Goal: Task Accomplishment & Management: Use online tool/utility

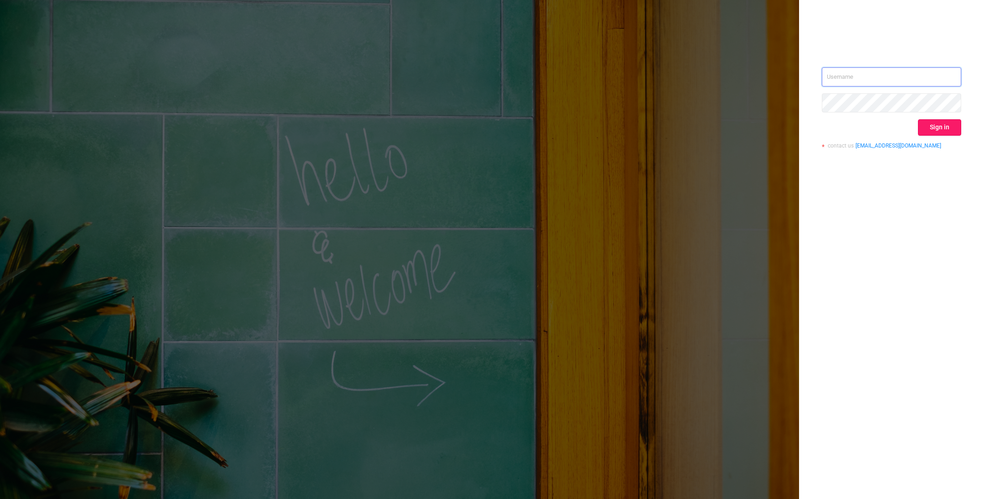
type input "o@[DOMAIN_NAME]"
click at [927, 126] on button "Sign in" at bounding box center [939, 127] width 43 height 16
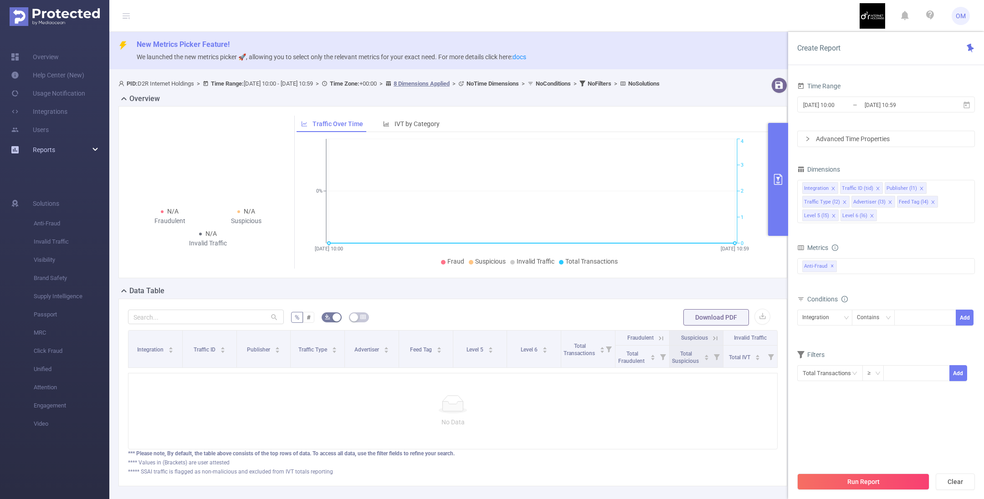
click at [55, 151] on span "Reports" at bounding box center [44, 149] width 22 height 7
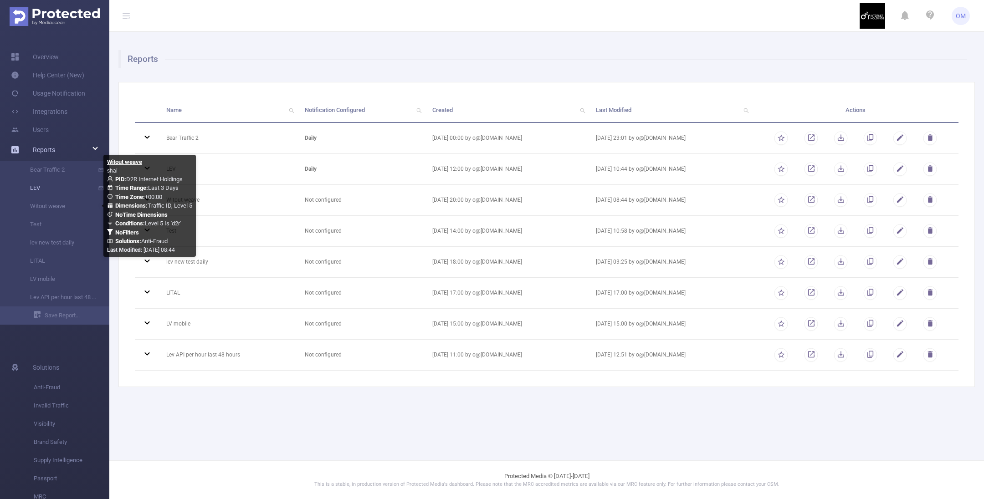
click at [45, 185] on link "LEV" at bounding box center [58, 188] width 80 height 18
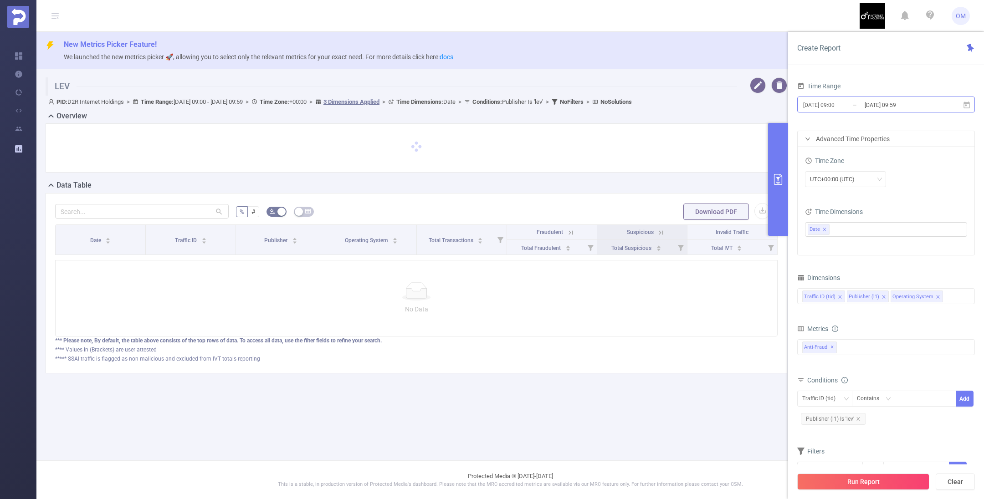
click at [877, 107] on input "[DATE] 09:59" at bounding box center [901, 105] width 74 height 12
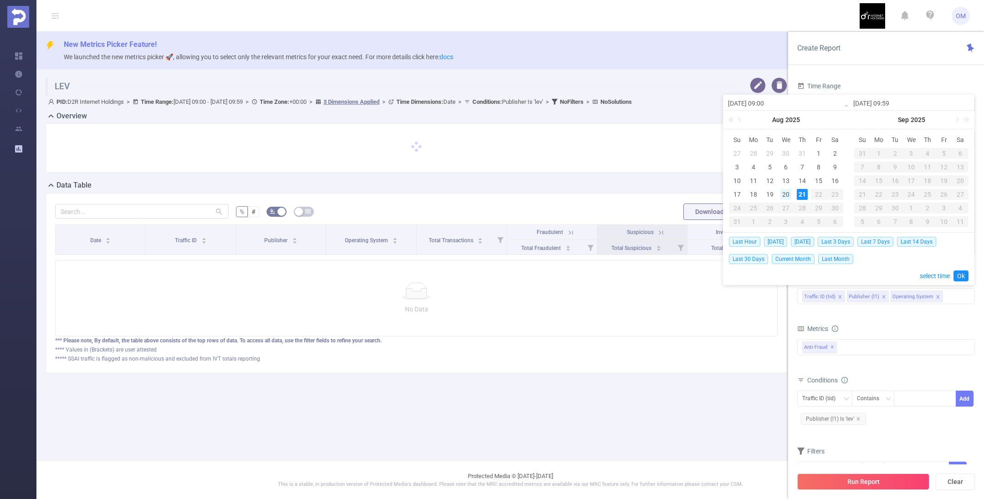
drag, startPoint x: 737, startPoint y: 194, endPoint x: 784, endPoint y: 194, distance: 46.9
click at [737, 194] on div "17" at bounding box center [737, 194] width 11 height 11
click at [806, 193] on div "21" at bounding box center [802, 194] width 11 height 11
type input "[DATE] 09:00"
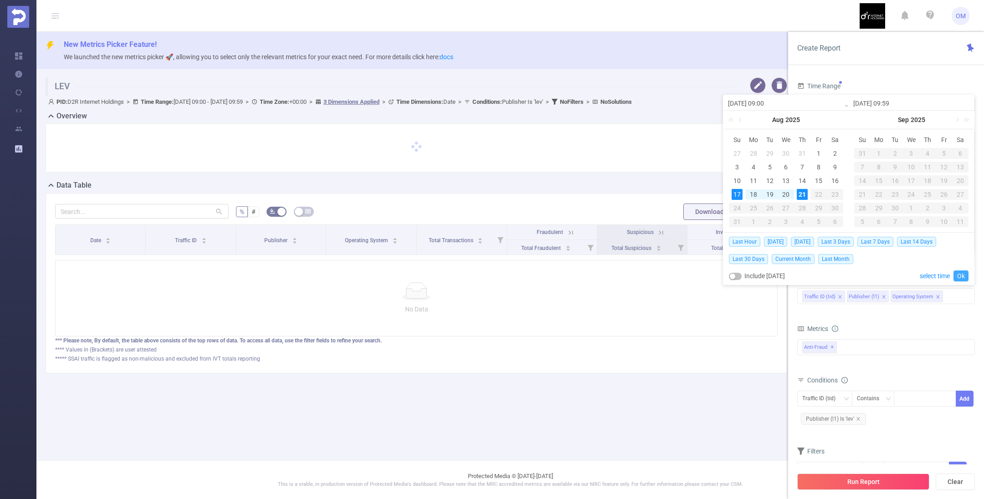
click at [959, 274] on link "Ok" at bounding box center [960, 276] width 15 height 11
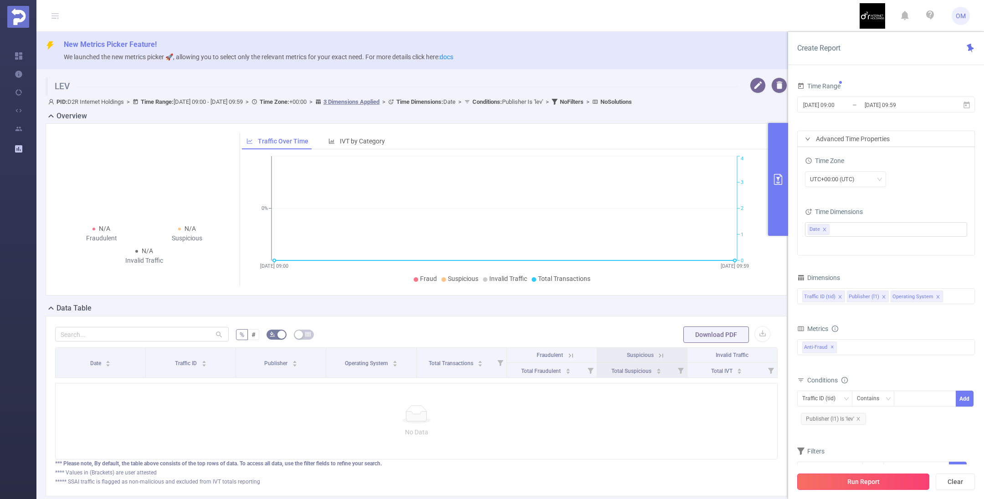
click at [866, 482] on button "Run Report" at bounding box center [863, 482] width 132 height 16
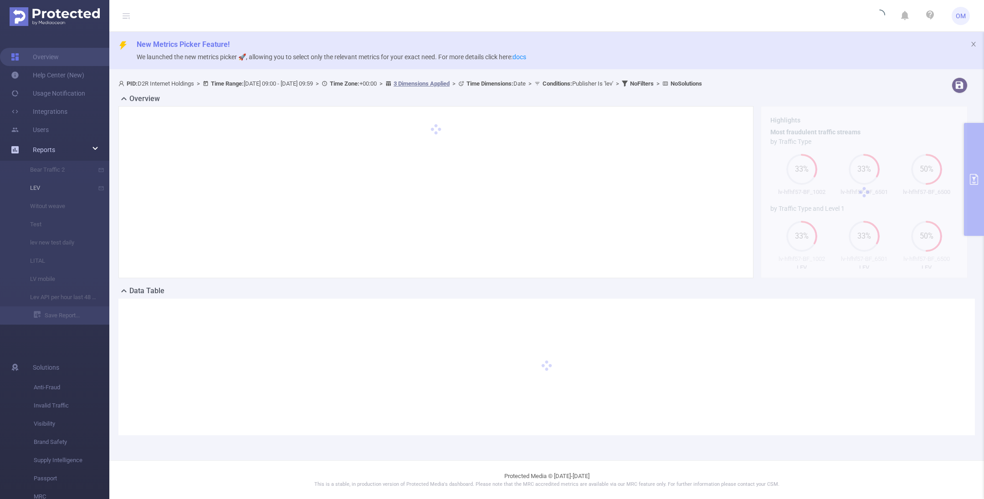
click at [37, 190] on li "LEV" at bounding box center [54, 188] width 109 height 18
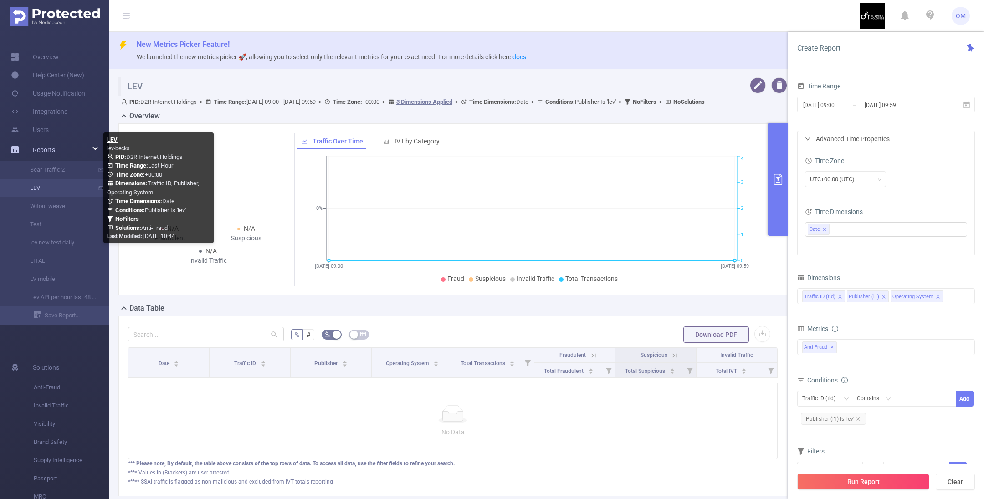
click at [37, 184] on link "LEV" at bounding box center [58, 188] width 80 height 18
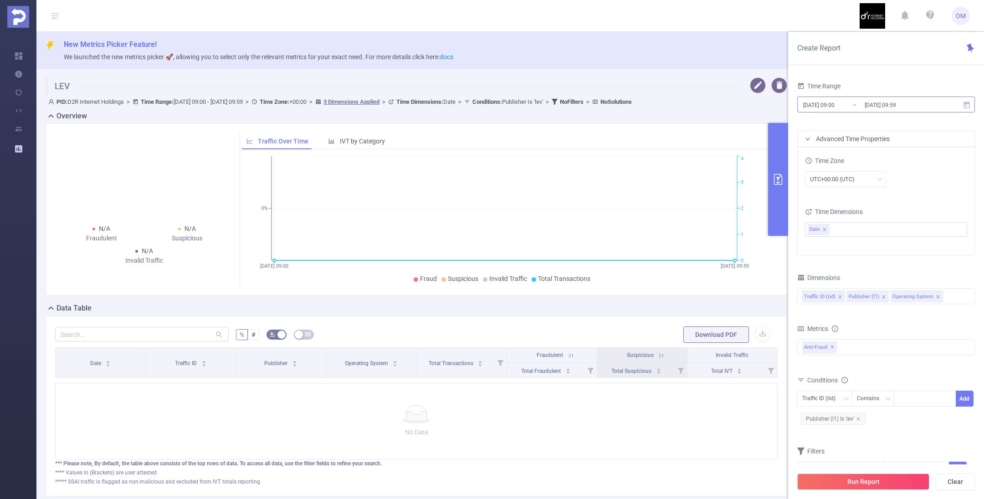
click at [836, 106] on input "[DATE] 09:00" at bounding box center [839, 105] width 74 height 12
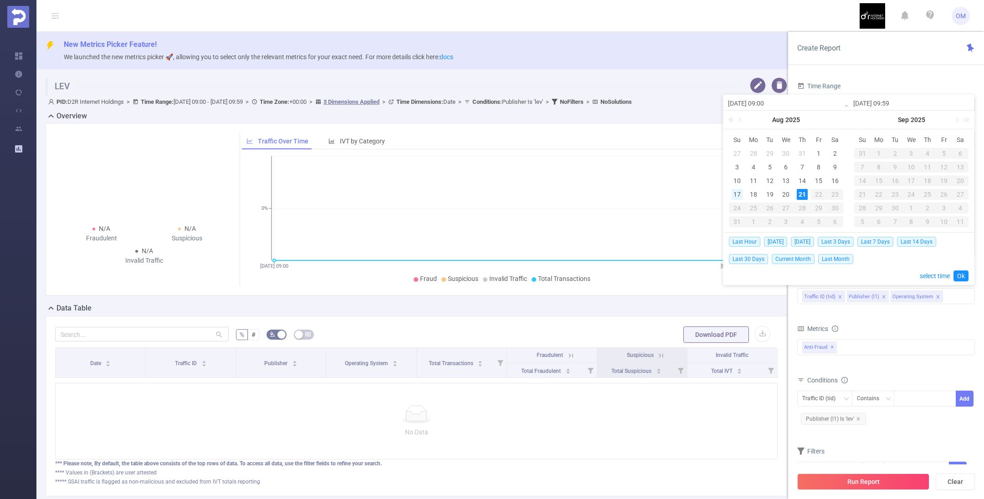
click at [737, 196] on div "17" at bounding box center [737, 194] width 11 height 11
click at [798, 192] on div "21" at bounding box center [802, 194] width 11 height 11
type input "[DATE] 09:00"
click at [965, 279] on link "Ok" at bounding box center [960, 276] width 15 height 11
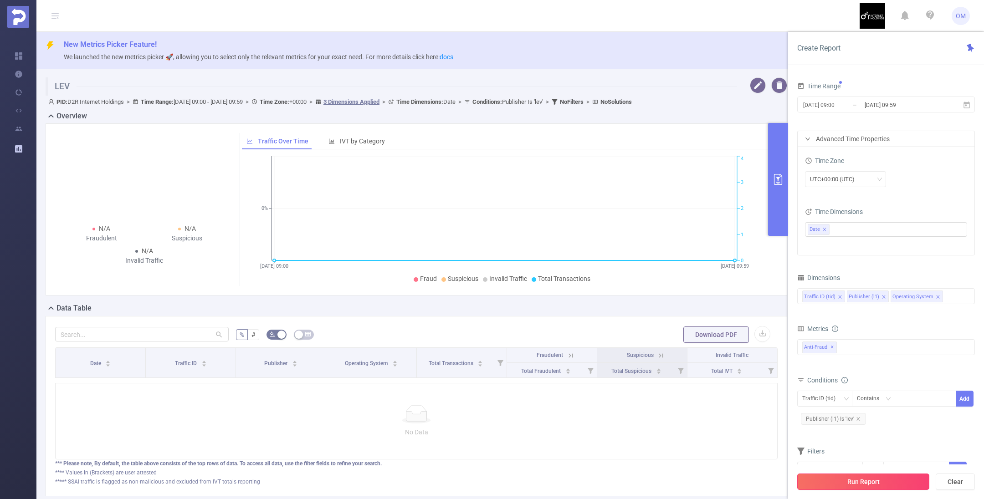
click at [864, 485] on button "Run Report" at bounding box center [863, 482] width 132 height 16
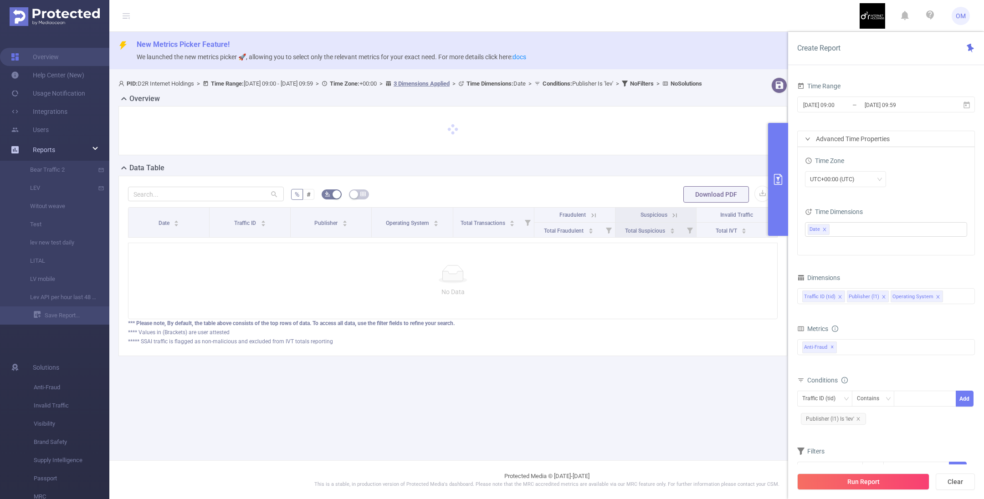
click at [51, 149] on span "Reports" at bounding box center [44, 149] width 22 height 7
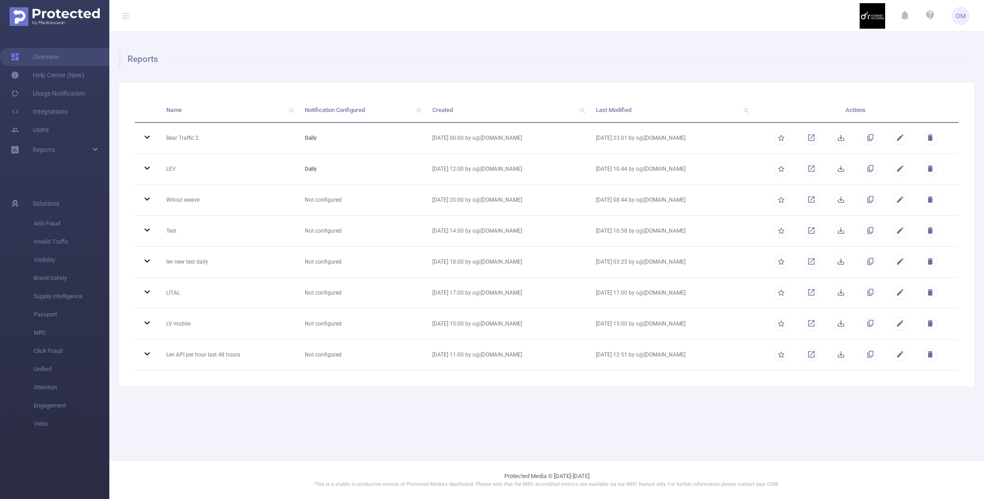
click at [46, 14] on img at bounding box center [55, 16] width 90 height 19
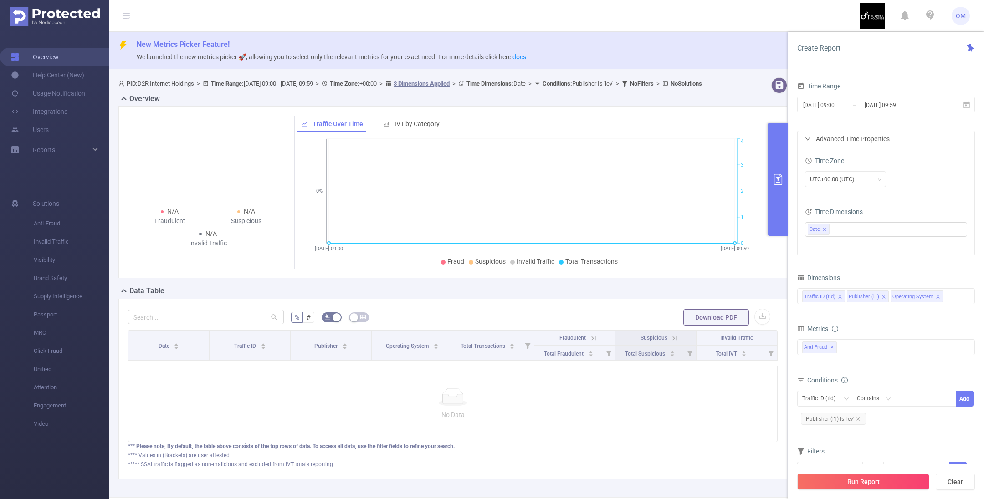
click at [36, 56] on link "Overview" at bounding box center [35, 57] width 48 height 18
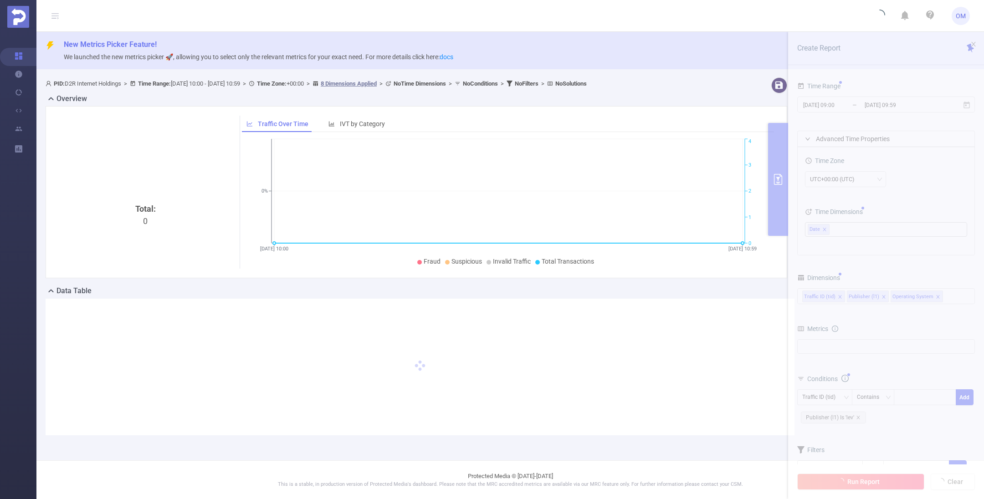
type input "[DATE] 10:00"
type input "[DATE] 10:59"
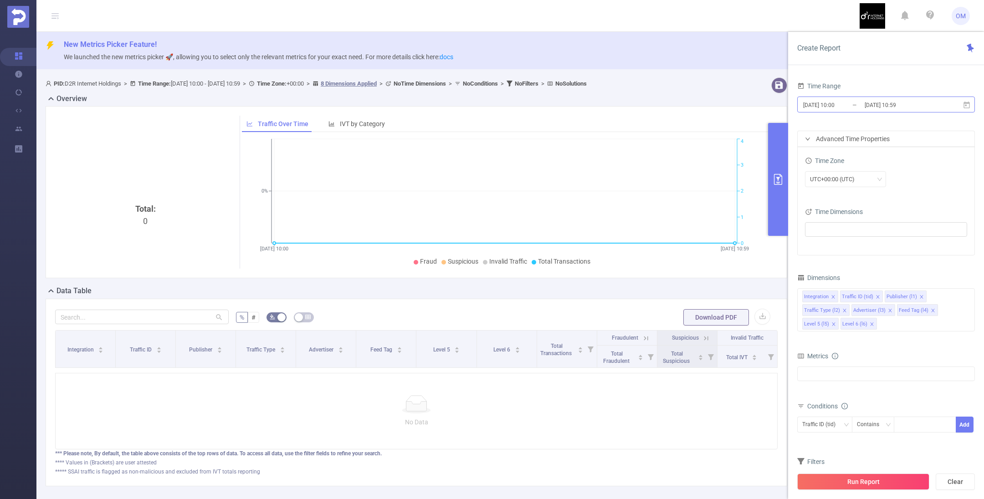
click at [884, 106] on input "[DATE] 10:59" at bounding box center [901, 105] width 74 height 12
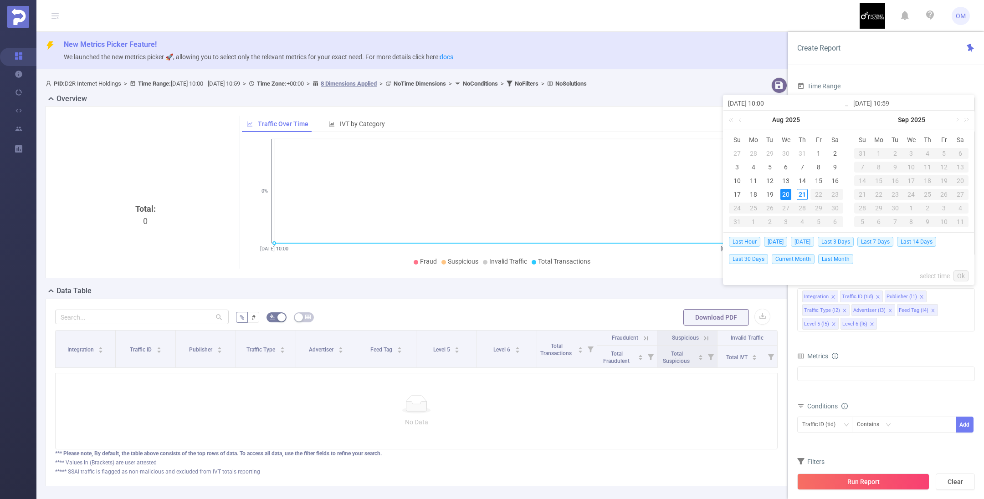
click at [795, 240] on span "[DATE]" at bounding box center [802, 242] width 23 height 10
type input "[DATE] 00:00"
type input "[DATE] 23:59"
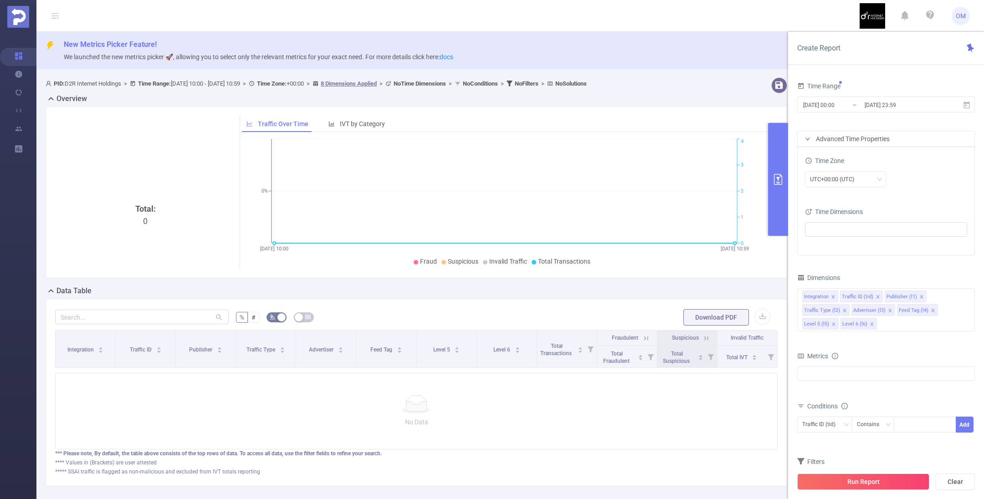
click at [879, 484] on button "Run Report" at bounding box center [863, 482] width 132 height 16
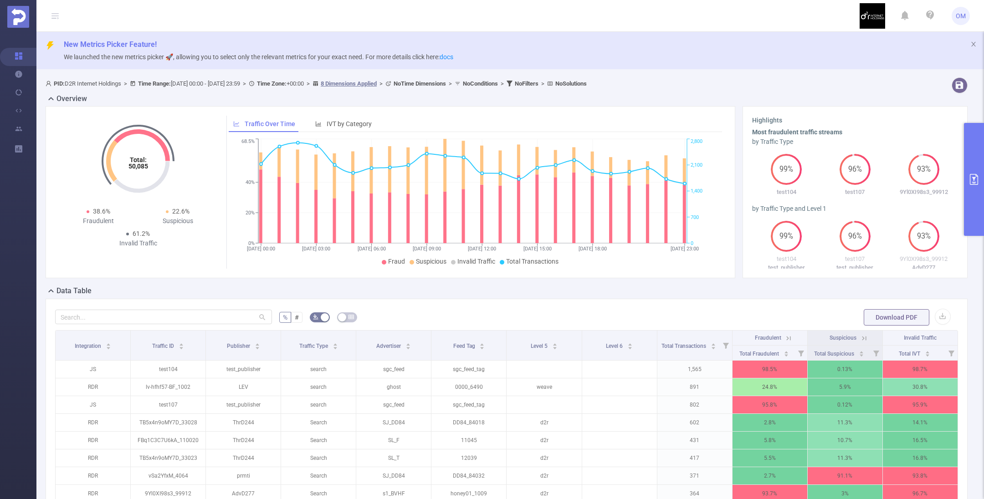
click at [978, 199] on button "primary" at bounding box center [974, 179] width 20 height 113
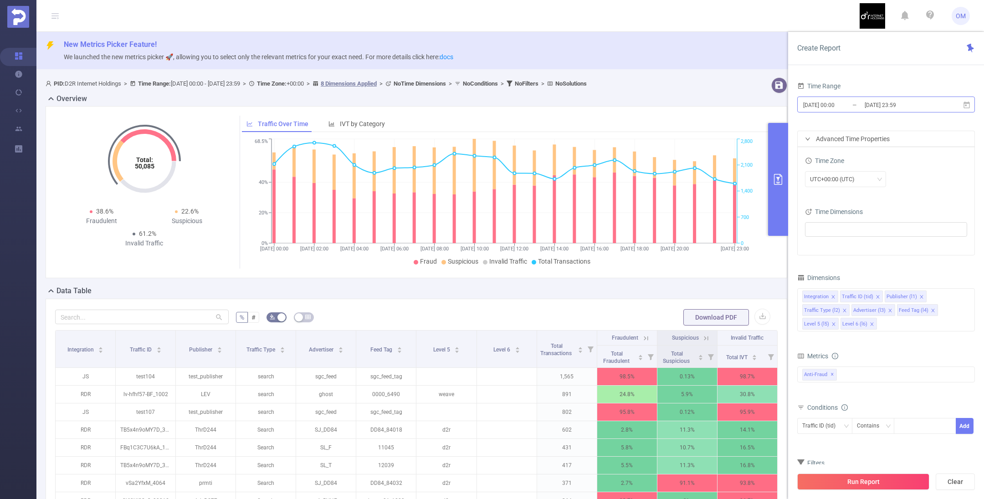
click at [836, 100] on input "[DATE] 00:00" at bounding box center [839, 105] width 74 height 12
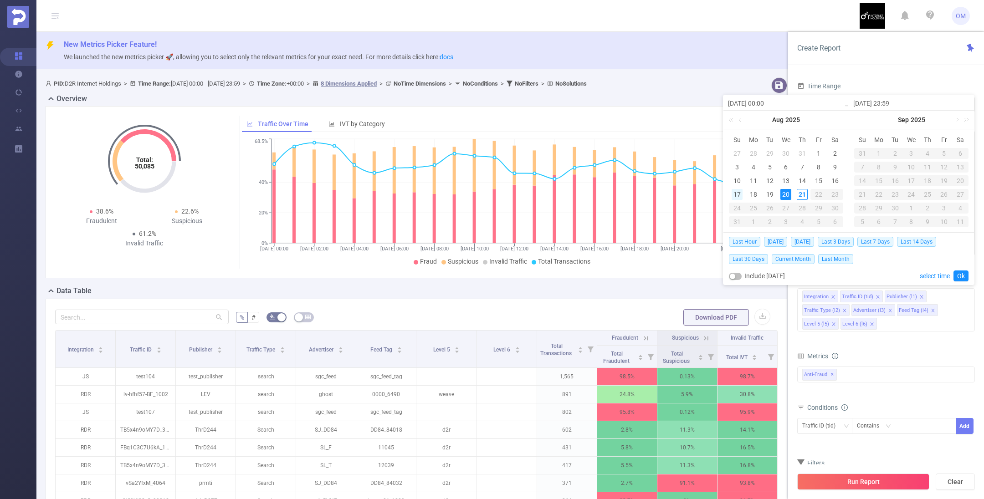
click at [737, 195] on div "17" at bounding box center [737, 194] width 11 height 11
click at [787, 195] on div "20" at bounding box center [785, 194] width 11 height 11
type input "[DATE] 00:00"
click at [962, 276] on link "Ok" at bounding box center [960, 276] width 15 height 11
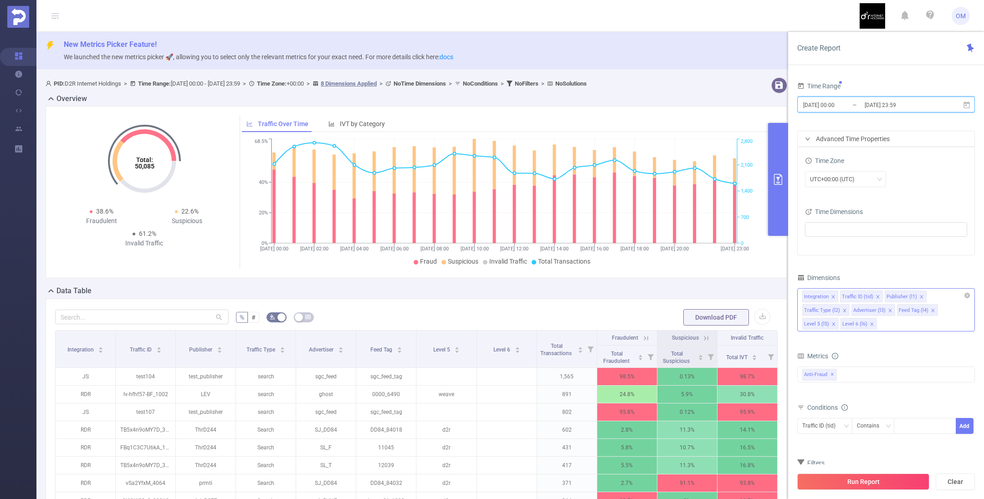
click at [833, 295] on icon "icon: close" at bounding box center [833, 297] width 5 height 5
click at [838, 295] on icon "icon: close" at bounding box center [839, 296] width 3 height 3
click at [886, 295] on icon "icon: close" at bounding box center [888, 297] width 5 height 5
click at [883, 295] on icon "icon: close" at bounding box center [884, 297] width 5 height 5
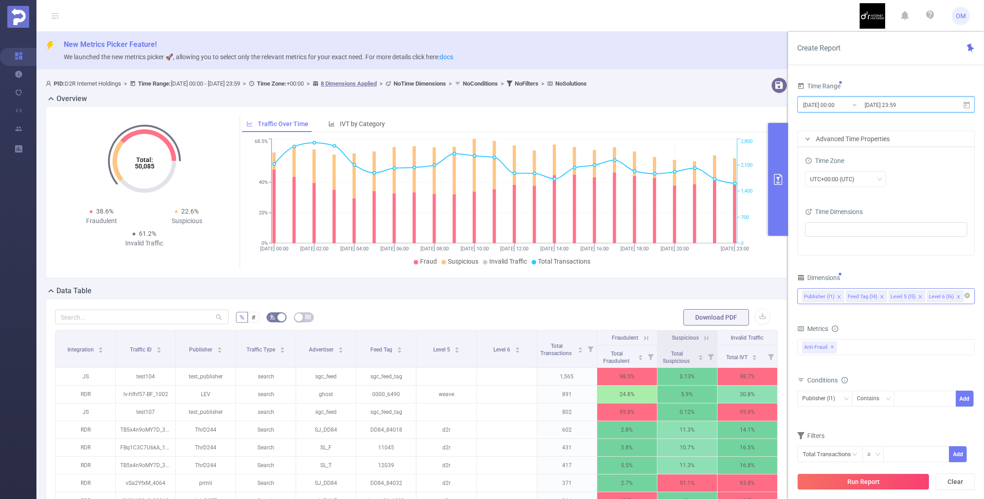
click at [880, 297] on icon "icon: close" at bounding box center [881, 296] width 3 height 3
click at [876, 296] on icon "icon: close" at bounding box center [877, 297] width 5 height 5
click at [872, 295] on div "Publisher (l1)" at bounding box center [886, 296] width 168 height 15
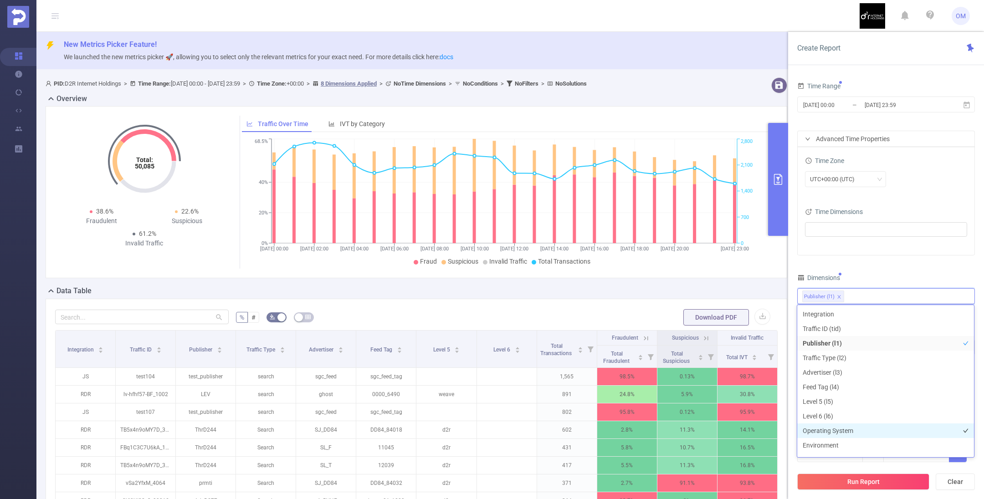
click at [847, 430] on li "Operating System" at bounding box center [885, 431] width 177 height 15
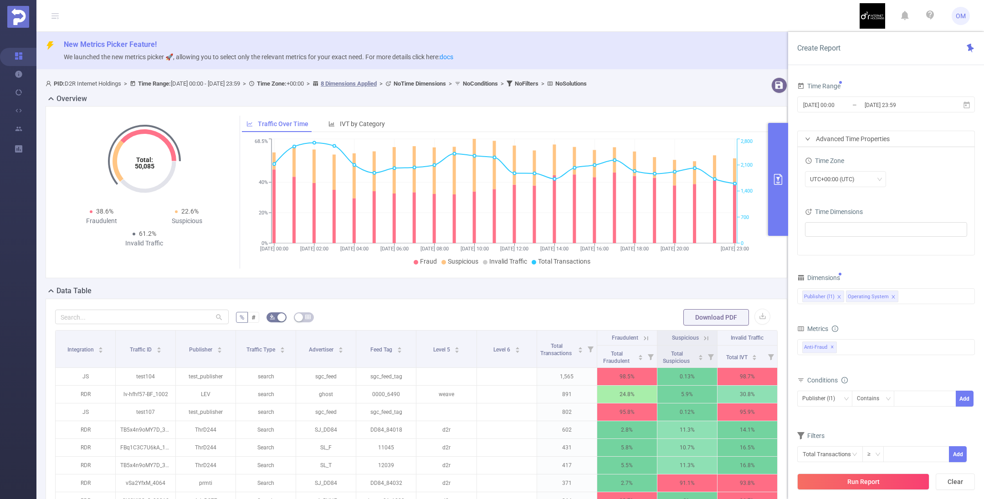
click at [918, 269] on div "Time Range [DATE] 00:00 _ [DATE] 23:59 Advanced Time Properties Time Zone UTC+0…" at bounding box center [886, 277] width 178 height 394
click at [927, 399] on div at bounding box center [925, 398] width 52 height 15
type input "ך"
type input "lev"
click at [924, 414] on li "lev" at bounding box center [925, 416] width 62 height 15
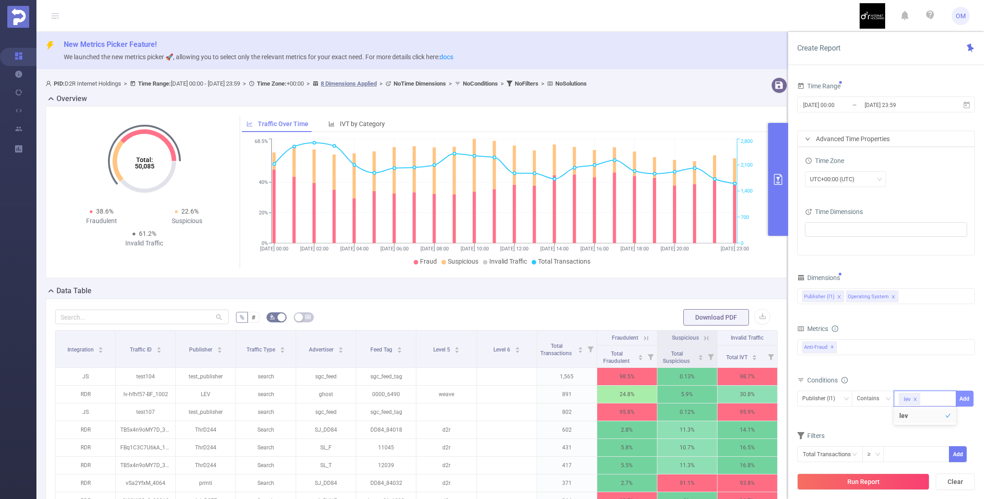
click at [968, 398] on button "Add" at bounding box center [965, 399] width 18 height 16
click at [873, 481] on button "Run Report" at bounding box center [863, 482] width 132 height 16
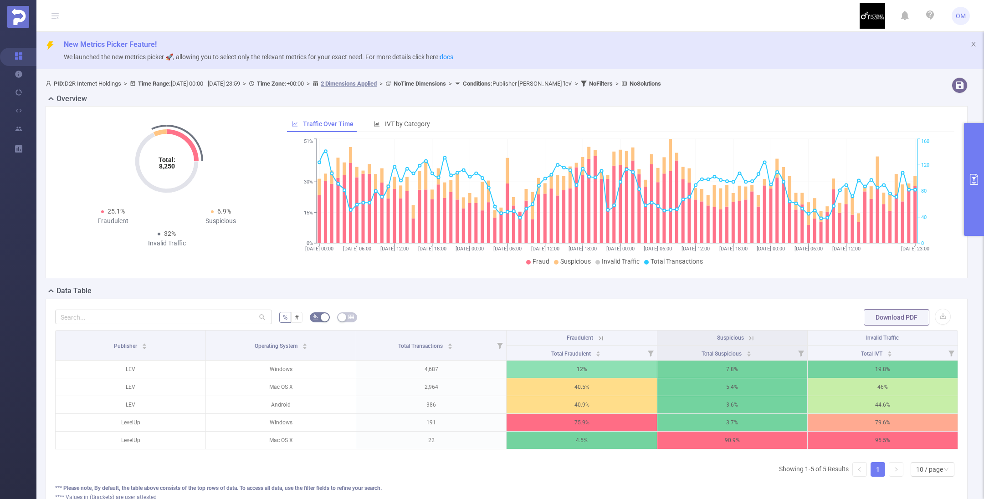
click at [978, 195] on button "primary" at bounding box center [974, 179] width 20 height 113
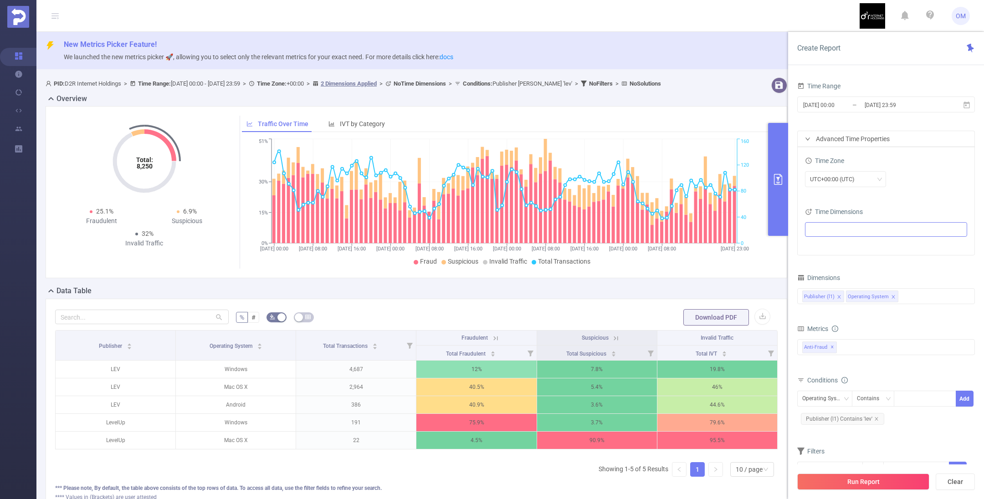
click at [824, 227] on ul at bounding box center [883, 230] width 150 height 14
click at [821, 244] on span at bounding box center [820, 245] width 7 height 7
click at [811, 279] on icon "icon: caret-down" at bounding box center [811, 278] width 5 height 5
click at [906, 205] on div "Time Zone UTC+00:00 (UTC) Time Dimensions Date" at bounding box center [886, 201] width 177 height 108
click at [860, 484] on button "Run Report" at bounding box center [863, 482] width 132 height 16
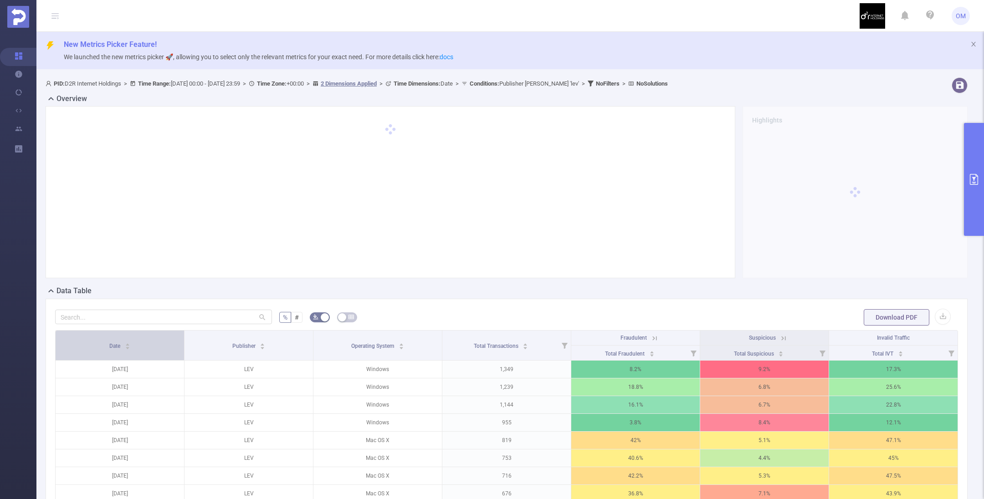
click at [130, 341] on div "Date" at bounding box center [119, 345] width 21 height 9
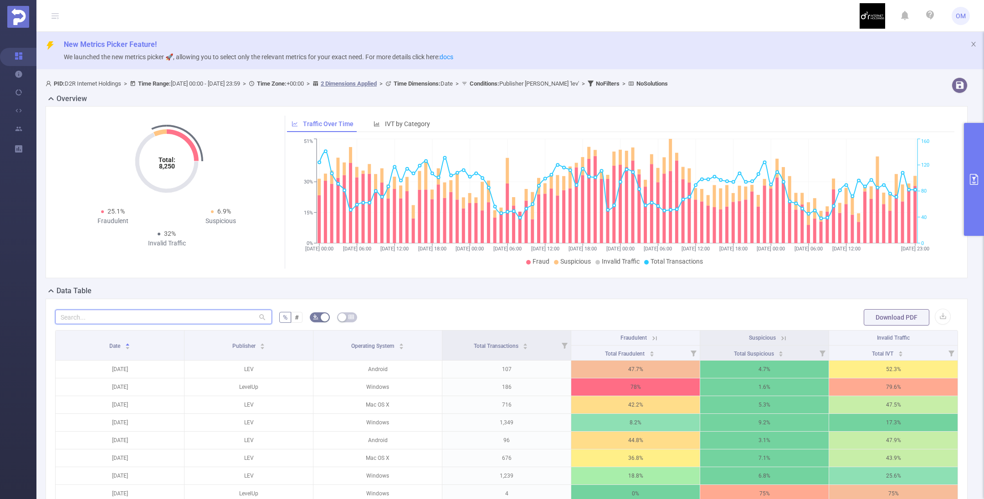
click at [173, 323] on input "text" at bounding box center [163, 317] width 217 height 15
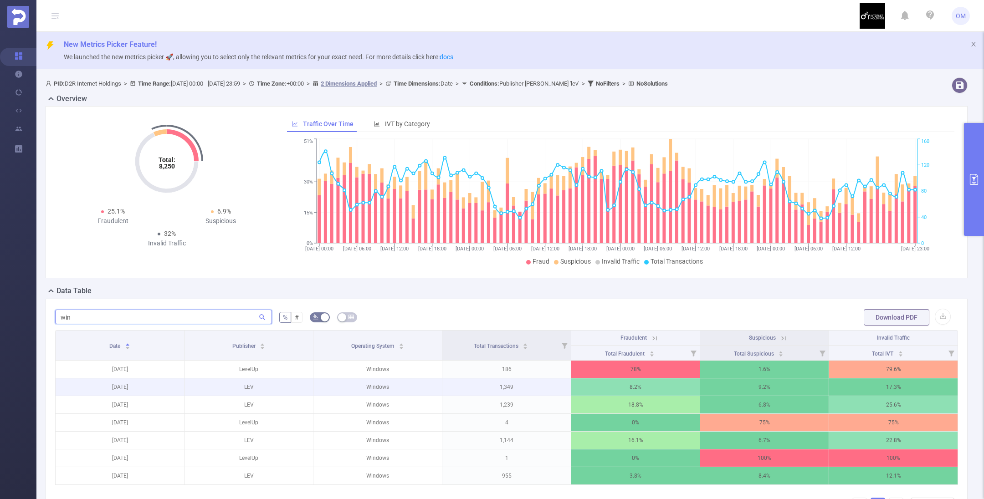
scroll to position [68, 0]
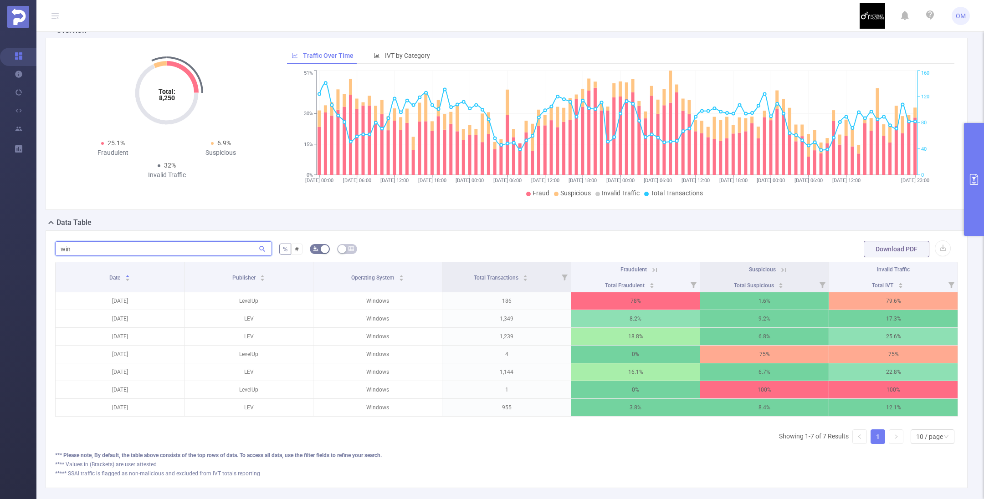
type input "win"
click at [975, 198] on button "primary" at bounding box center [974, 179] width 20 height 113
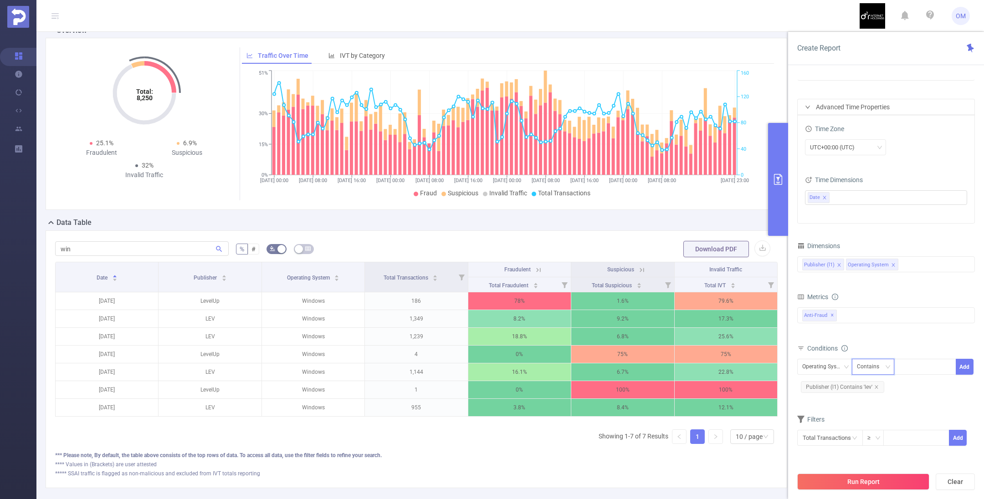
click at [883, 365] on div "Contains" at bounding box center [871, 366] width 29 height 15
click at [875, 396] on li "Is" at bounding box center [881, 398] width 61 height 15
click at [923, 366] on div at bounding box center [925, 366] width 52 height 15
type input "LEV"
click at [921, 387] on li "LEV" at bounding box center [925, 384] width 62 height 15
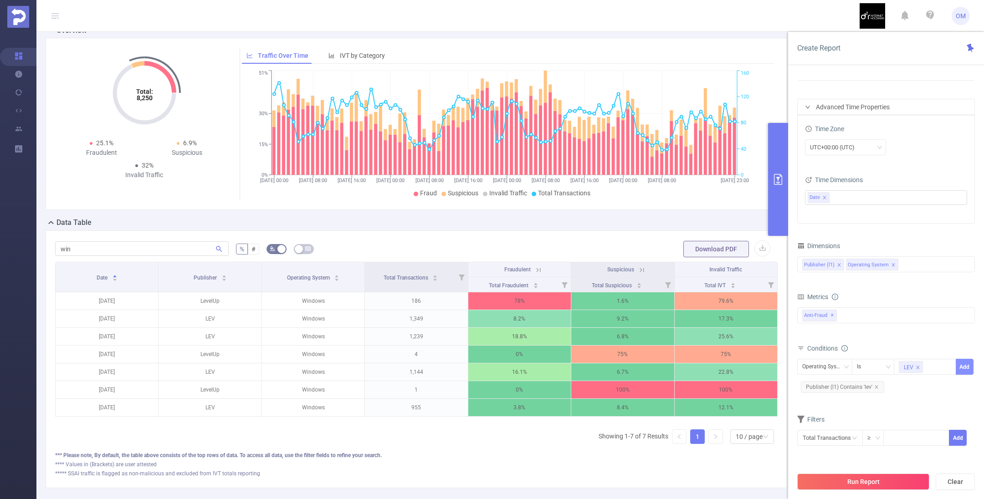
click at [966, 366] on button "Add" at bounding box center [965, 367] width 18 height 16
click at [876, 385] on icon "icon: close" at bounding box center [876, 387] width 5 height 5
click at [879, 483] on button "Run Report" at bounding box center [863, 482] width 132 height 16
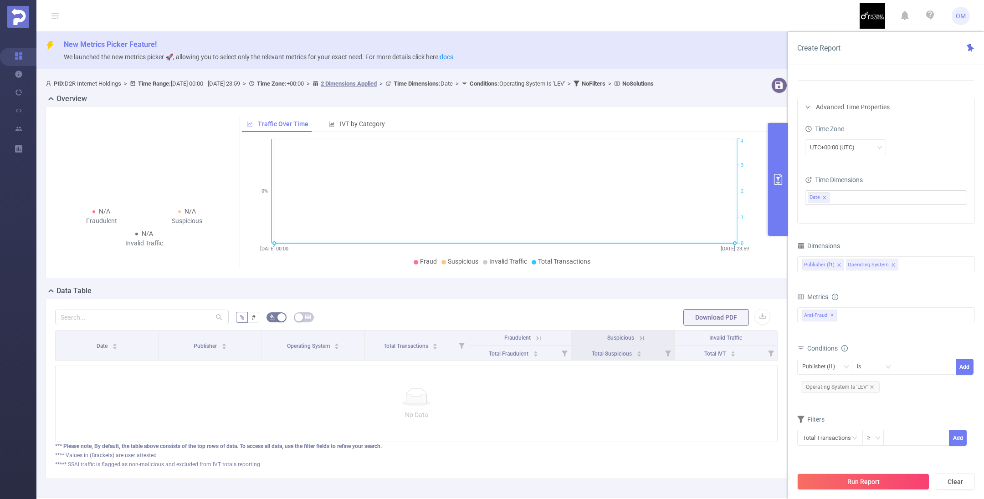
click at [873, 108] on div "Advanced Time Properties" at bounding box center [886, 106] width 177 height 15
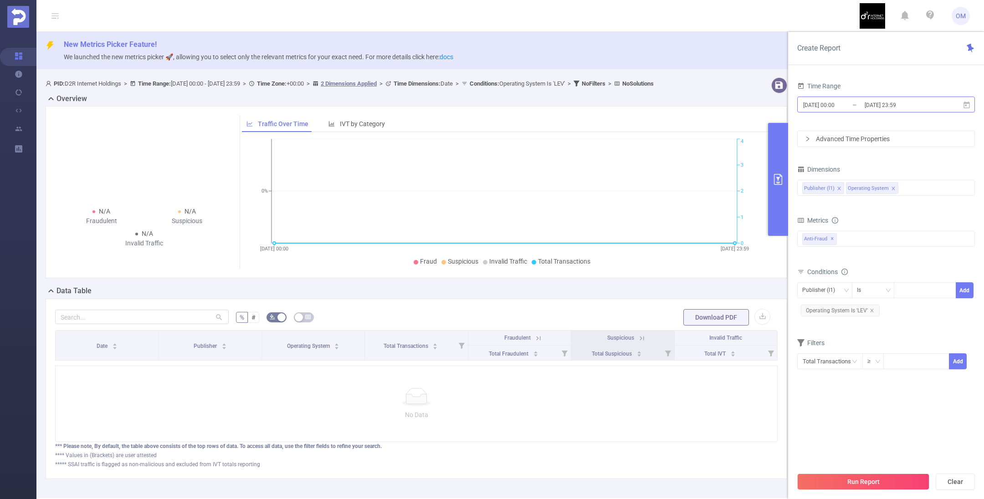
click at [834, 107] on input "[DATE] 00:00" at bounding box center [839, 105] width 74 height 12
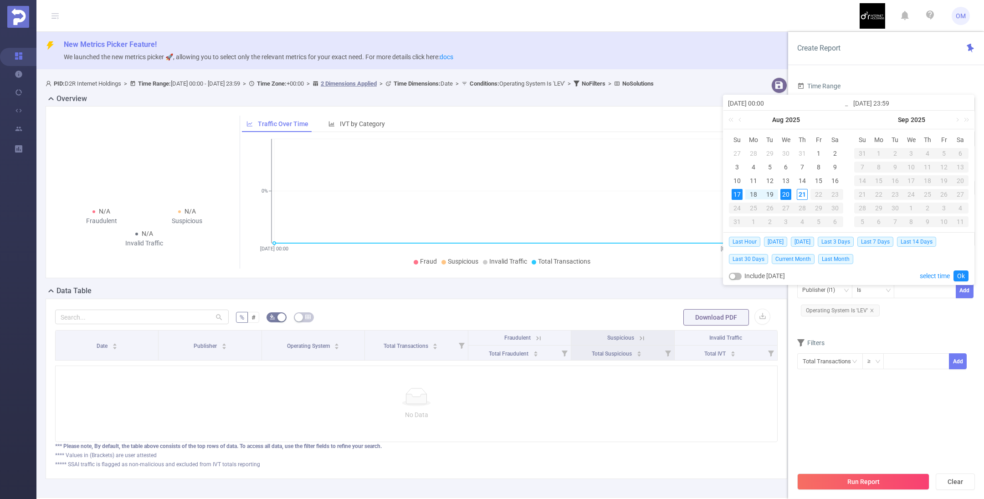
click at [732, 195] on div "17" at bounding box center [737, 194] width 11 height 11
click at [782, 196] on div "20" at bounding box center [785, 194] width 11 height 11
click at [962, 276] on link "Ok" at bounding box center [960, 276] width 15 height 11
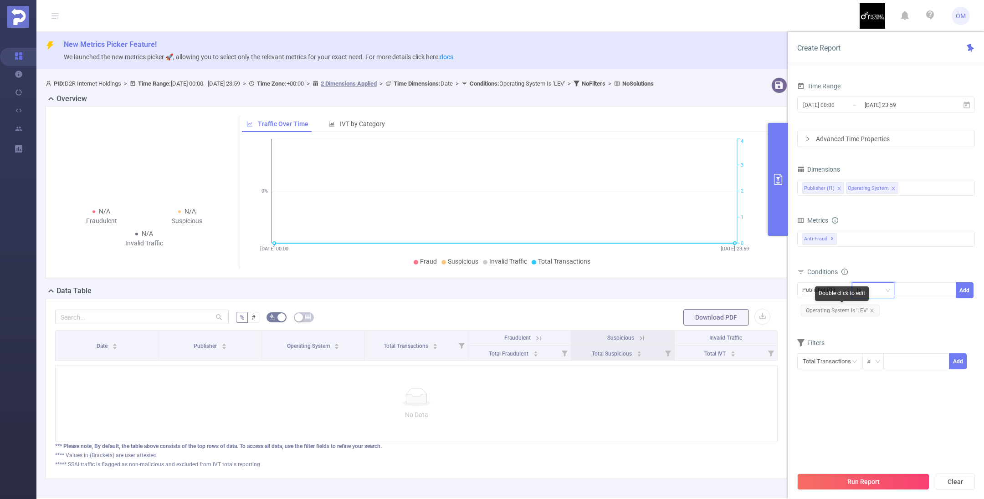
click at [872, 288] on div "Is" at bounding box center [873, 290] width 33 height 15
click at [887, 309] on li "Contains" at bounding box center [881, 308] width 61 height 15
click at [928, 290] on div at bounding box center [925, 290] width 52 height 15
type input "LEV"
click at [965, 288] on button "Add" at bounding box center [965, 290] width 18 height 16
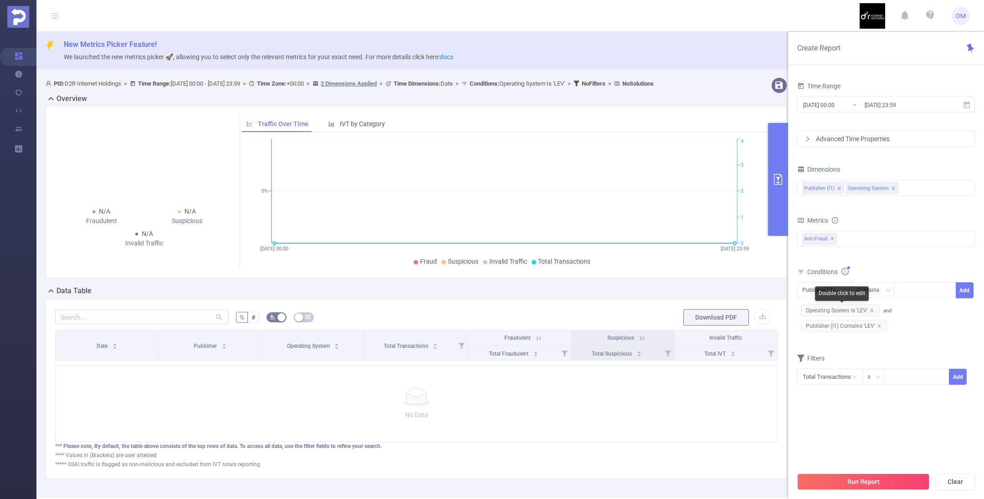
click at [875, 306] on span "Operating System Is 'LEV'" at bounding box center [840, 311] width 79 height 12
click at [872, 308] on icon "icon: close" at bounding box center [872, 310] width 5 height 5
click at [877, 309] on icon "icon: close" at bounding box center [879, 310] width 5 height 5
click at [879, 291] on div "Contains" at bounding box center [871, 290] width 29 height 15
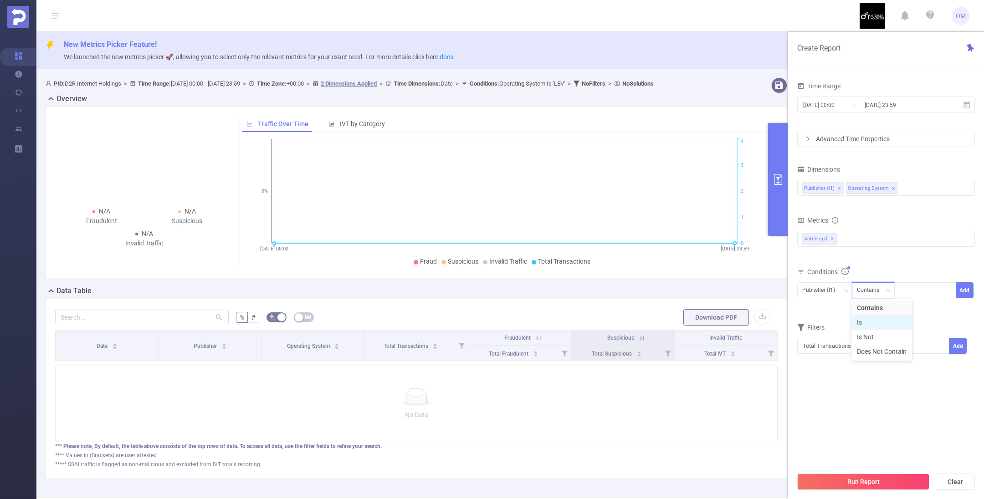
click at [869, 320] on li "Is" at bounding box center [881, 322] width 61 height 15
click at [912, 292] on div at bounding box center [925, 290] width 52 height 15
type input "LEV"
click at [917, 309] on li "LEV" at bounding box center [925, 308] width 62 height 15
click at [970, 288] on button "Add" at bounding box center [965, 290] width 18 height 16
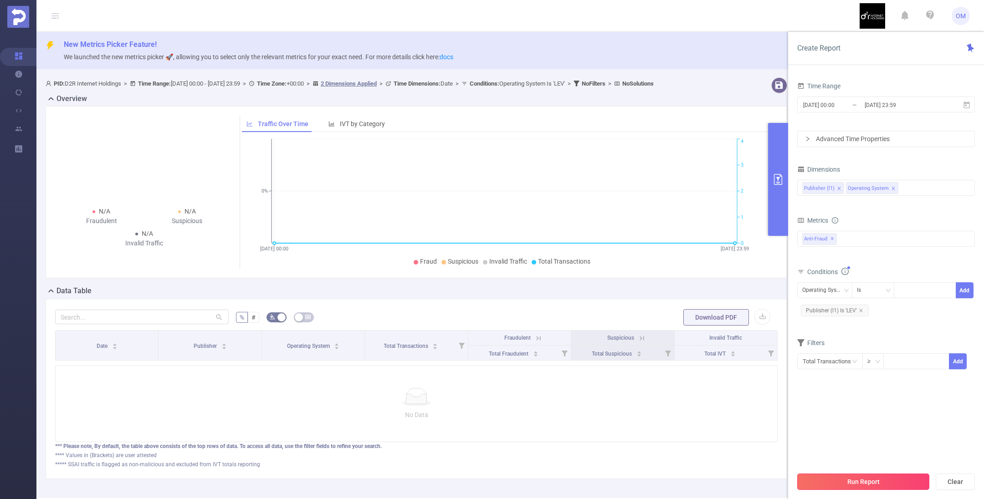
click at [864, 481] on button "Run Report" at bounding box center [863, 482] width 132 height 16
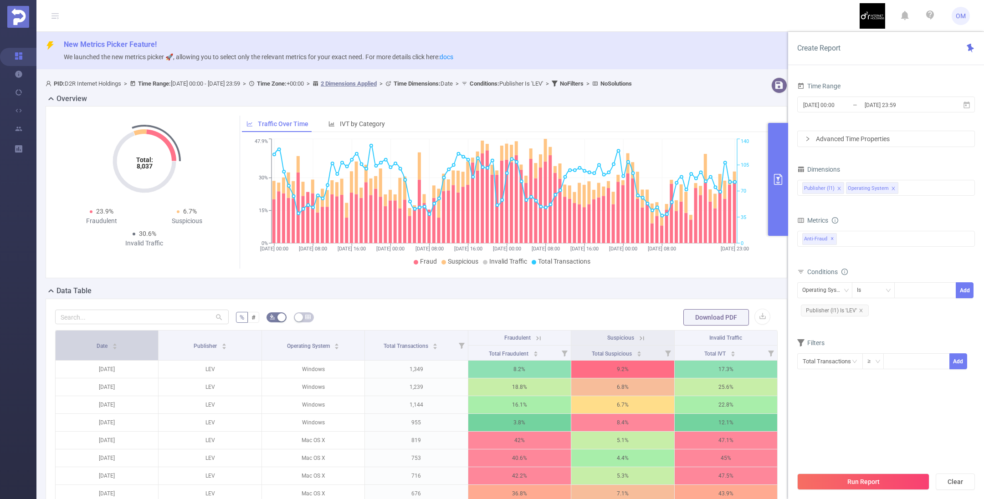
click at [117, 348] on div "Date" at bounding box center [107, 345] width 21 height 9
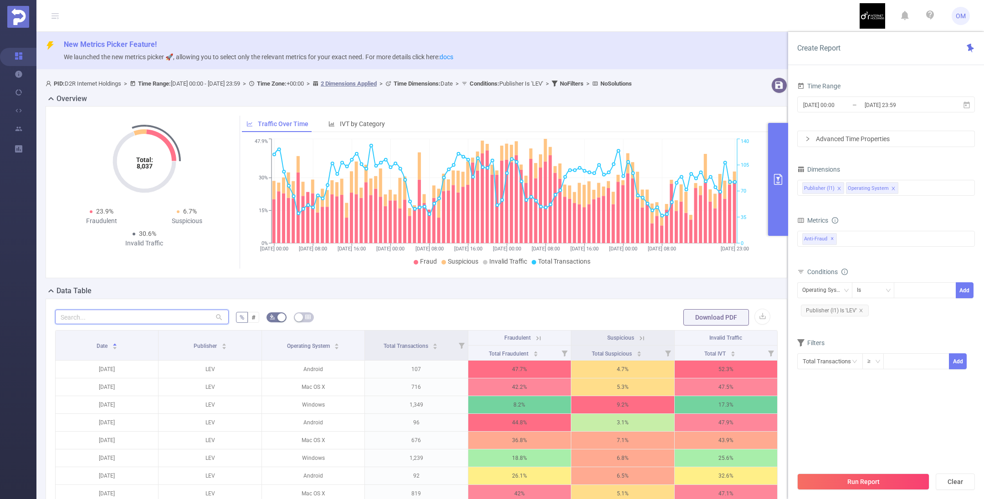
click at [144, 311] on input "text" at bounding box center [142, 317] width 174 height 15
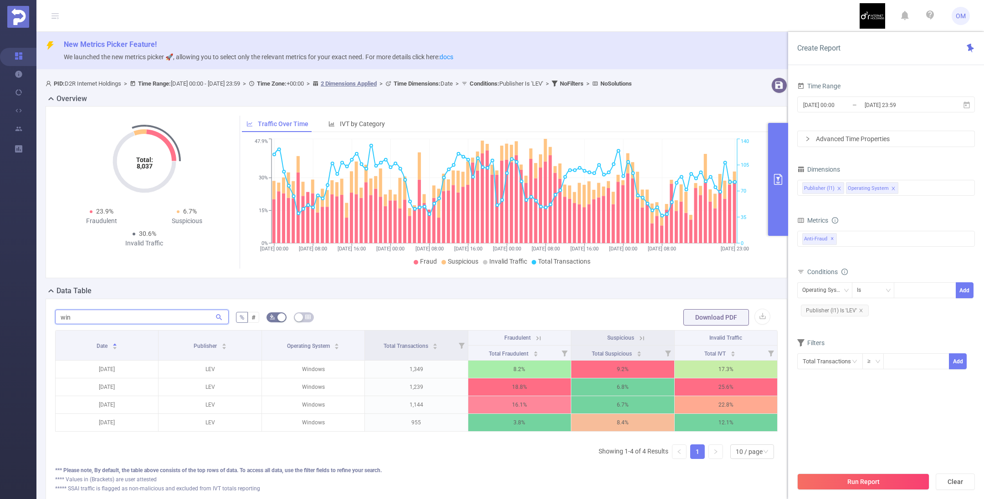
scroll to position [68, 0]
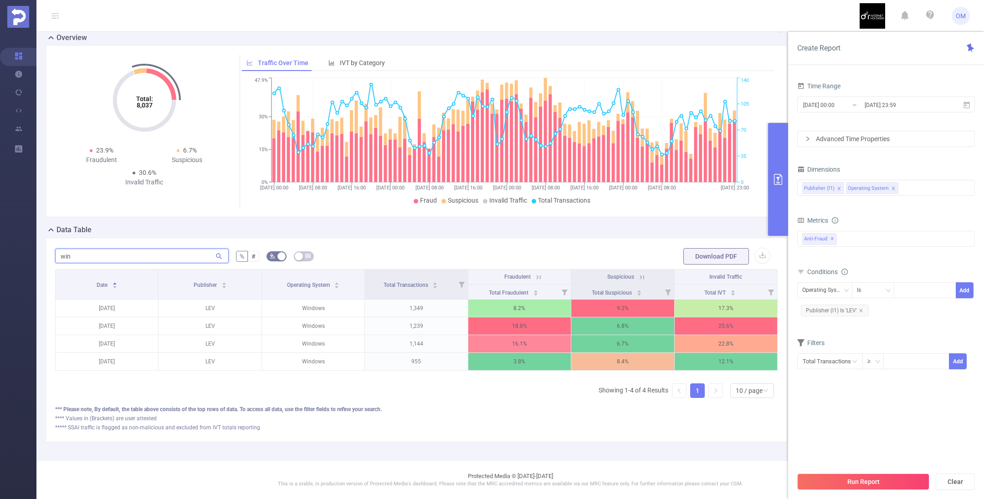
type input "win"
click at [108, 249] on input "win" at bounding box center [142, 256] width 174 height 15
drag, startPoint x: 108, startPoint y: 245, endPoint x: 118, endPoint y: 236, distance: 13.5
click at [108, 249] on input "win" at bounding box center [142, 256] width 174 height 15
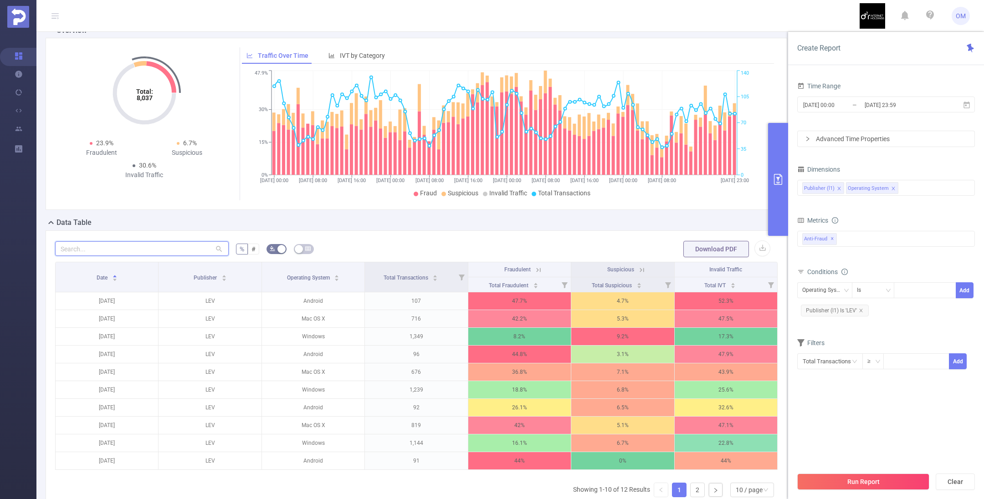
click at [891, 187] on icon "icon: close" at bounding box center [892, 188] width 3 height 3
click at [880, 485] on button "Run Report" at bounding box center [863, 482] width 132 height 16
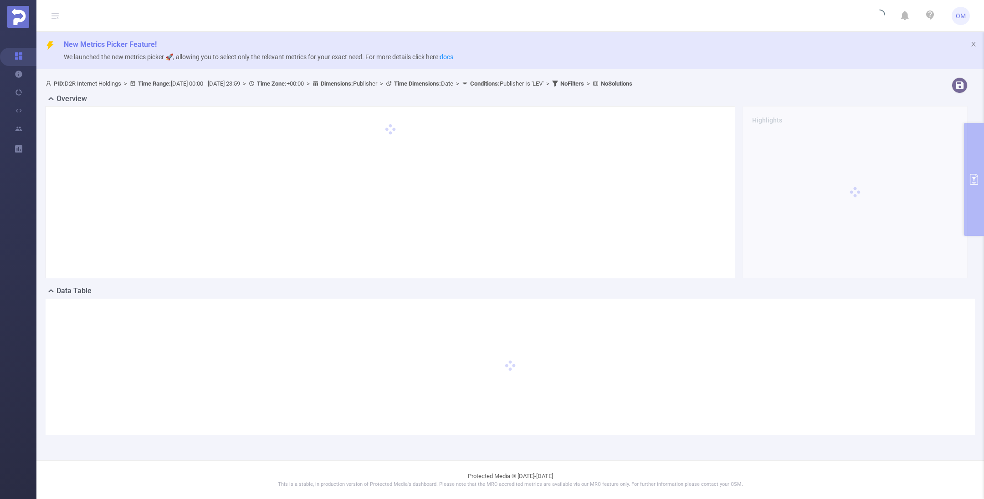
scroll to position [0, 0]
